Goal: Communication & Community: Answer question/provide support

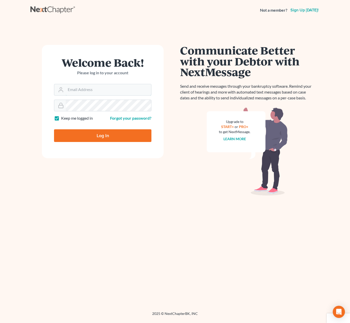
type input "[EMAIL_ADDRESS][DOMAIN_NAME]"
click at [118, 133] on input "Log In" at bounding box center [103, 135] width 98 height 13
type input "Thinking..."
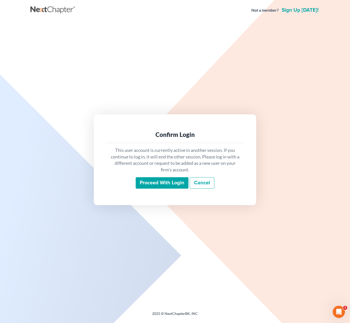
click at [145, 181] on input "Proceed with login" at bounding box center [162, 183] width 53 height 12
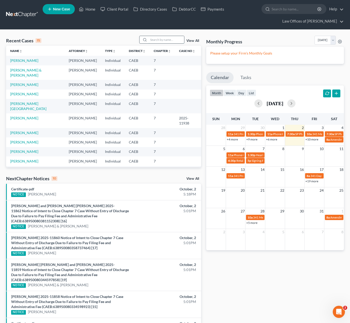
click at [170, 41] on input "search" at bounding box center [167, 39] width 36 height 7
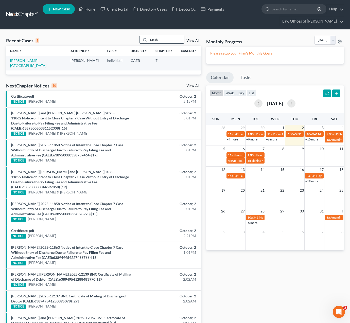
type input "Meh"
drag, startPoint x: 170, startPoint y: 41, endPoint x: 26, endPoint y: 62, distance: 144.9
click at [26, 62] on link "Mekhail , Dalia" at bounding box center [28, 62] width 36 height 9
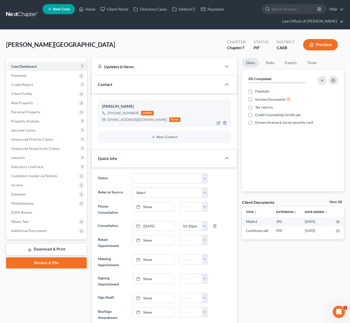
scroll to position [1740, 0]
click at [44, 150] on span "Unsecured Nonpriority Claims" at bounding box center [35, 149] width 48 height 4
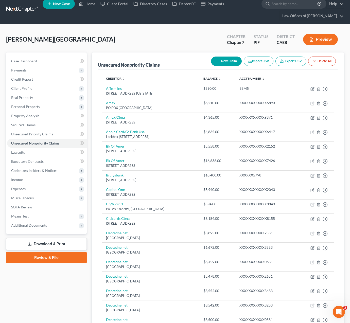
scroll to position [5, 0]
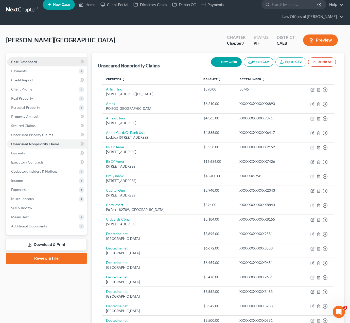
click at [47, 62] on link "Case Dashboard" at bounding box center [47, 61] width 80 height 9
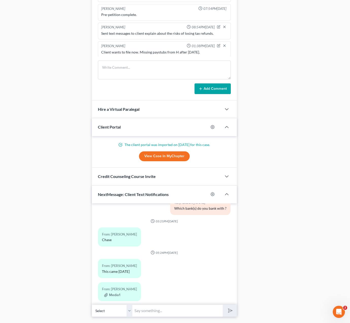
scroll to position [408, 0]
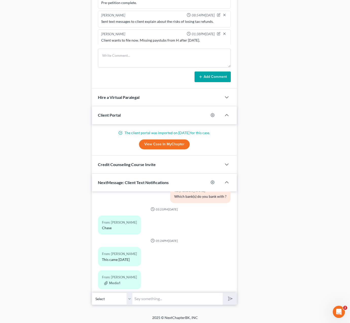
click at [151, 301] on input "text" at bounding box center [178, 299] width 90 height 12
type input "Ok, we will add them. Is your husband emailing the screenshots today ?"
click at [230, 299] on button "submit" at bounding box center [230, 299] width 14 height 12
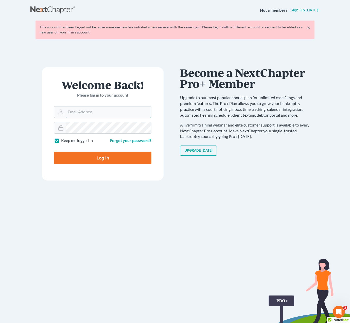
type input "Dsolis@bell-law.net"
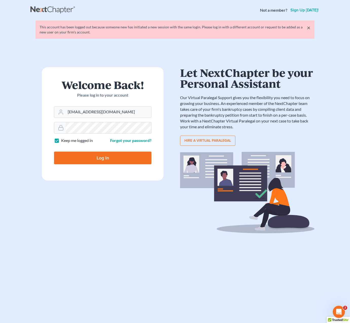
click at [116, 159] on input "Log In" at bounding box center [103, 158] width 98 height 13
type input "Thinking..."
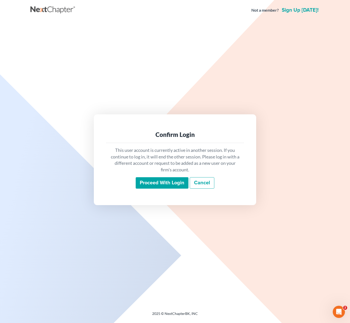
click at [161, 181] on input "Proceed with login" at bounding box center [162, 183] width 53 height 12
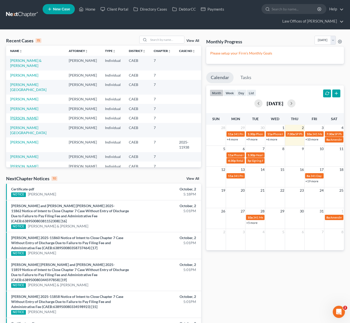
click at [30, 116] on link "Fernandez, Abel" at bounding box center [24, 118] width 28 height 4
select select "0"
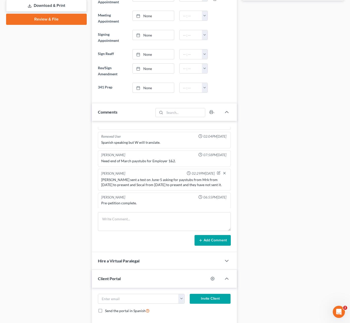
scroll to position [245, 0]
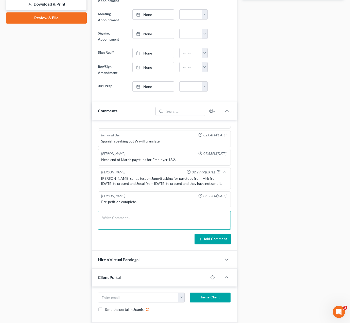
click at [116, 220] on textarea at bounding box center [164, 220] width 133 height 19
type textarea "Paystubs we have from employer 1 are from 2024."
click at [220, 239] on button "Add Comment" at bounding box center [213, 239] width 36 height 11
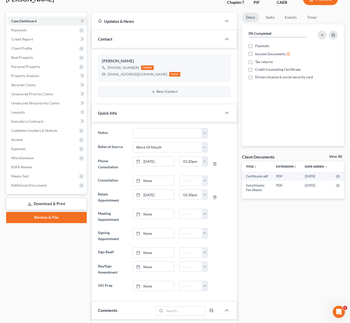
scroll to position [0, 0]
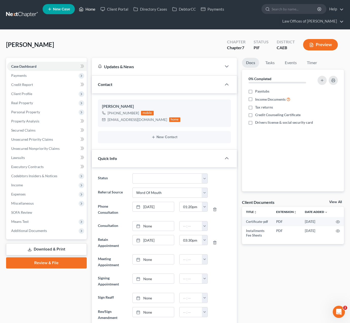
click at [93, 11] on link "Home" at bounding box center [87, 9] width 22 height 9
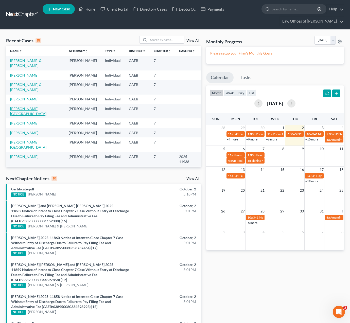
click at [25, 107] on link "Mekhail , Dalia" at bounding box center [28, 111] width 36 height 9
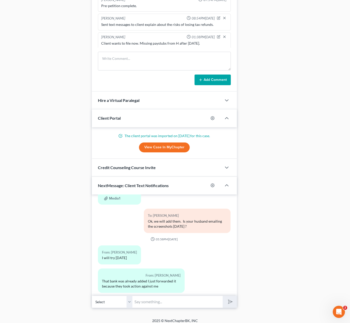
scroll to position [409, 0]
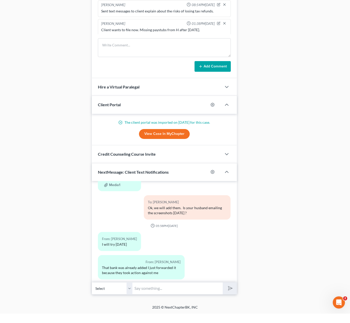
click at [147, 292] on input "text" at bounding box center [178, 298] width 90 height 12
type input "What do you mean by 'took action against me' ?"
click at [230, 292] on button "submit" at bounding box center [230, 298] width 14 height 12
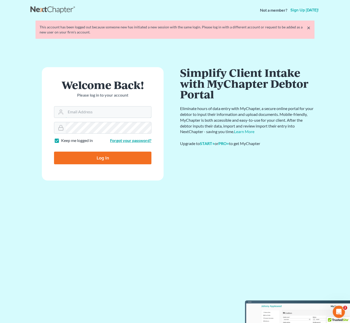
type input "Dsolis@bell-law.net"
click at [119, 153] on input "Log In" at bounding box center [103, 158] width 98 height 13
type input "Thinking..."
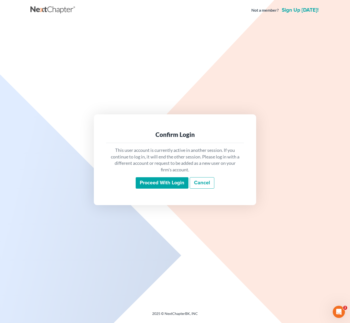
click at [202, 185] on link "Cancel" at bounding box center [202, 183] width 25 height 12
